Goal: Task Accomplishment & Management: Use online tool/utility

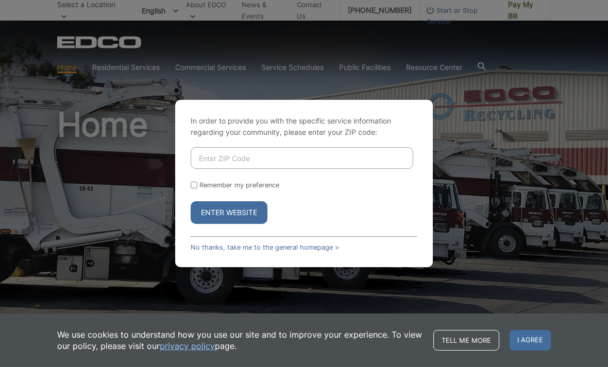
click at [252, 169] on input "Enter ZIP Code" at bounding box center [302, 158] width 223 height 22
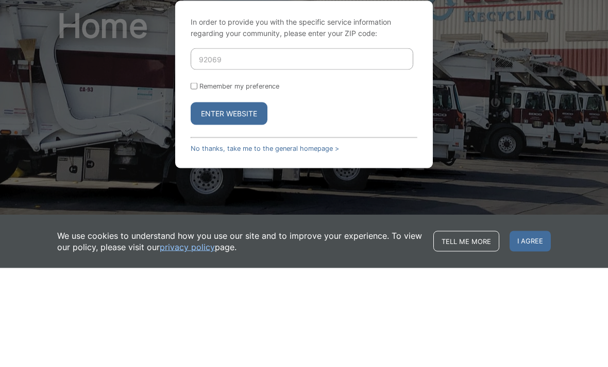
type input "92069"
click at [232, 201] on button "Enter Website" at bounding box center [229, 212] width 77 height 23
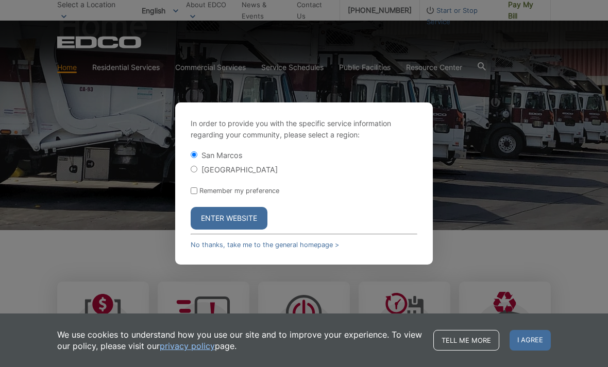
click at [201, 195] on label "Remember my preference" at bounding box center [239, 191] width 80 height 8
click at [197, 194] on input "Remember my preference" at bounding box center [194, 190] width 7 height 7
click at [191, 194] on input "Remember my preference" at bounding box center [194, 190] width 7 height 7
click at [187, 211] on div "In order to provide you with the specific service information regarding your co…" at bounding box center [304, 183] width 258 height 162
click at [194, 194] on input "Remember my preference" at bounding box center [194, 190] width 7 height 7
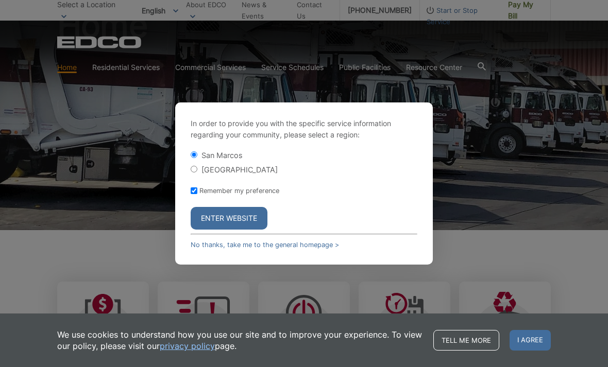
checkbox input "true"
click at [236, 228] on button "Enter Website" at bounding box center [229, 218] width 77 height 23
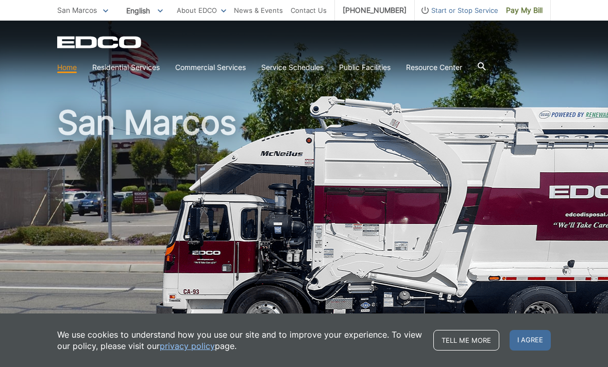
scroll to position [2, 0]
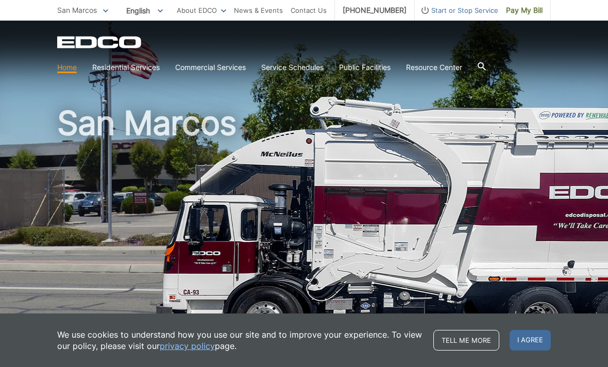
click at [520, 11] on span "Pay My Bill" at bounding box center [524, 10] width 37 height 11
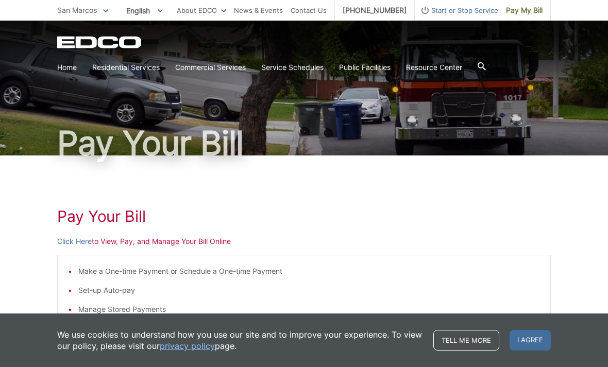
scroll to position [32, 0]
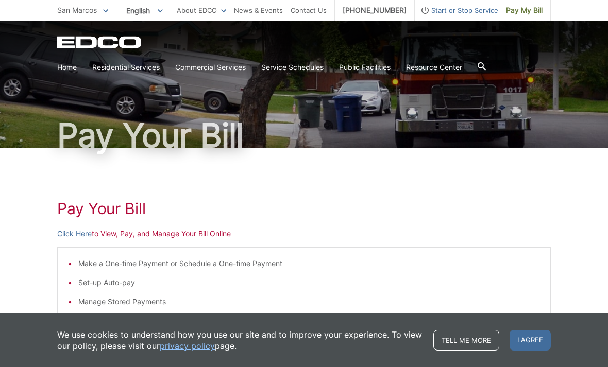
click at [77, 238] on link "Click Here" at bounding box center [74, 233] width 35 height 11
